Goal: Check status: Check status

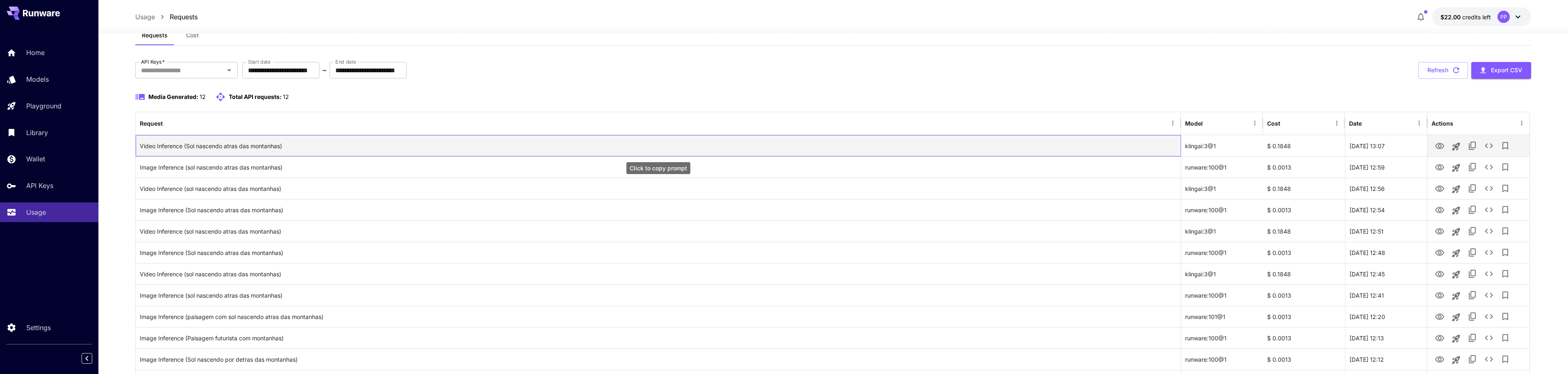
click at [250, 148] on div "Video Inference (Sol nascendo atras das montanhas)" at bounding box center [658, 146] width 1037 height 21
click at [324, 146] on div "Video Inference (Sol nascendo atras das montanhas)" at bounding box center [658, 146] width 1037 height 21
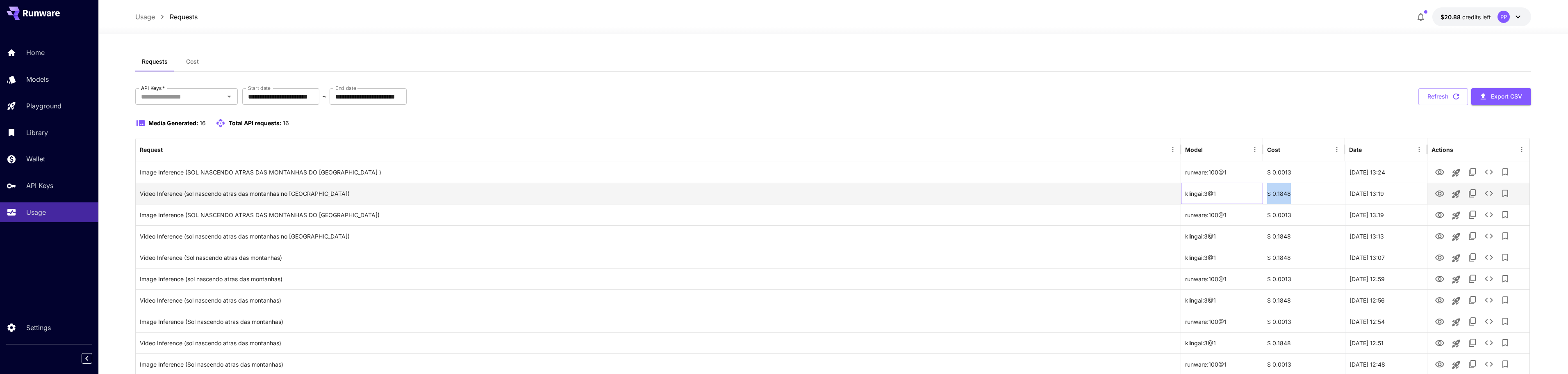
drag, startPoint x: 1259, startPoint y: 191, endPoint x: 1301, endPoint y: 195, distance: 42.2
click at [1301, 195] on div "Video Inference (sol nascendo atras das montanhas no [GEOGRAPHIC_DATA]) klingai…" at bounding box center [832, 193] width 1393 height 21
click at [1424, 19] on icon "button" at bounding box center [1420, 16] width 10 height 10
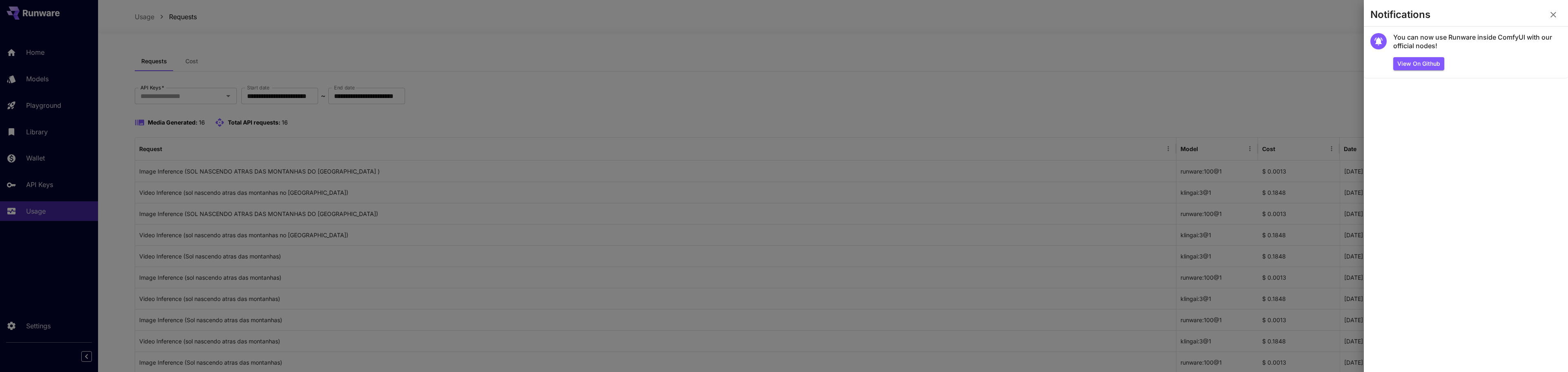
click at [1026, 17] on div at bounding box center [784, 186] width 1568 height 372
